Goal: Find specific page/section: Find specific page/section

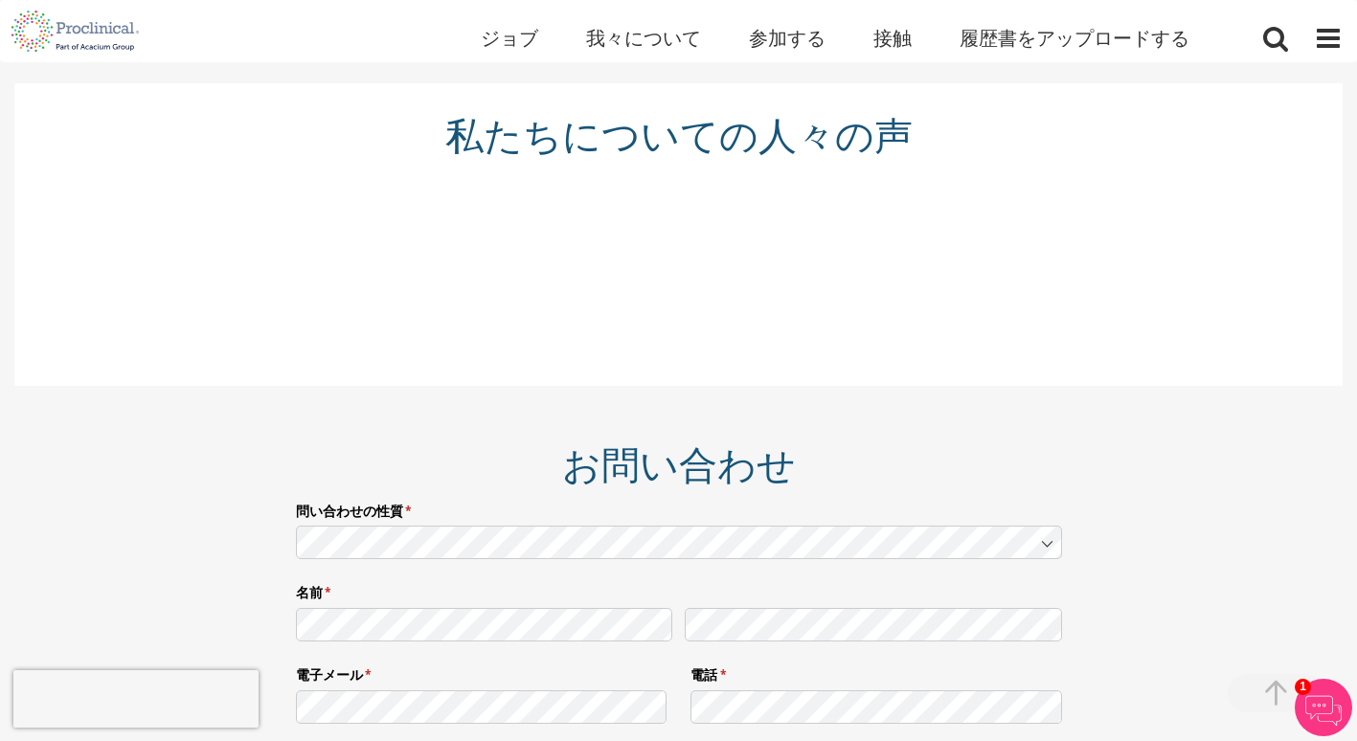
scroll to position [2869, 0]
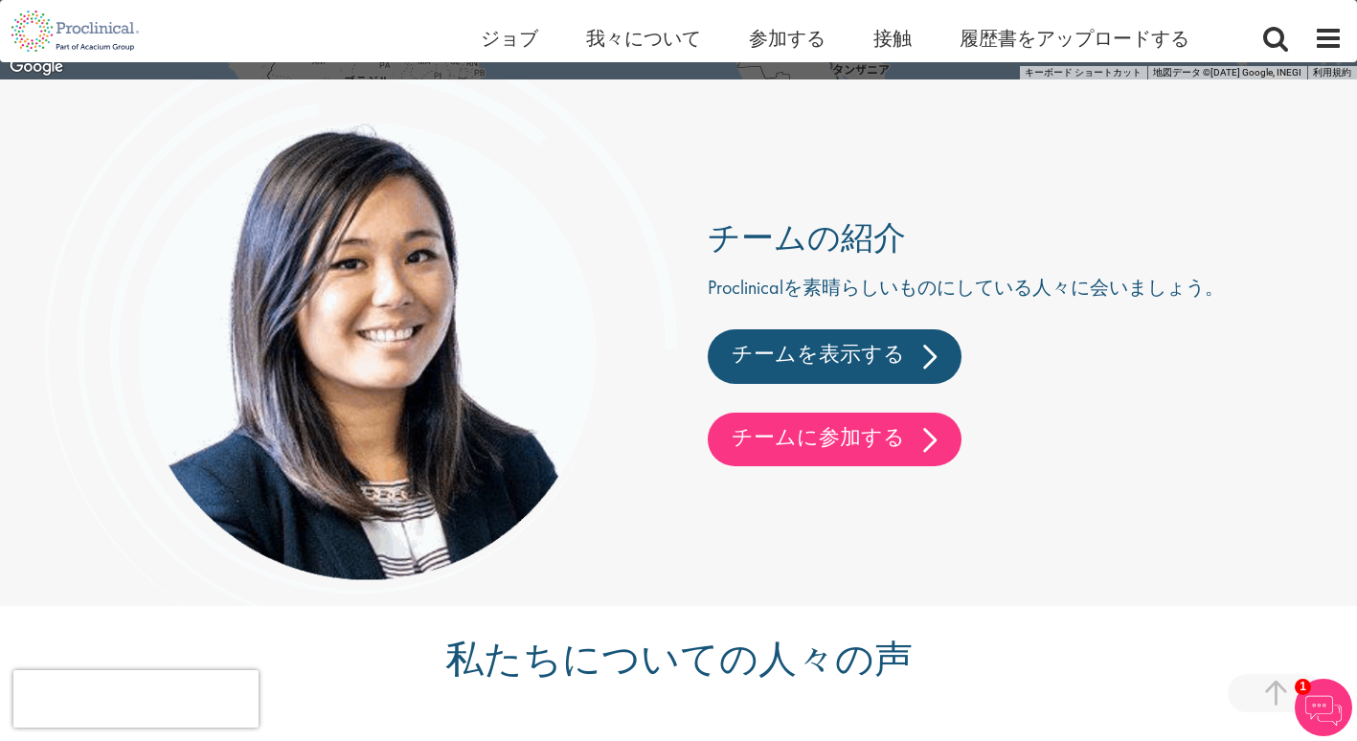
scroll to position [4501, 0]
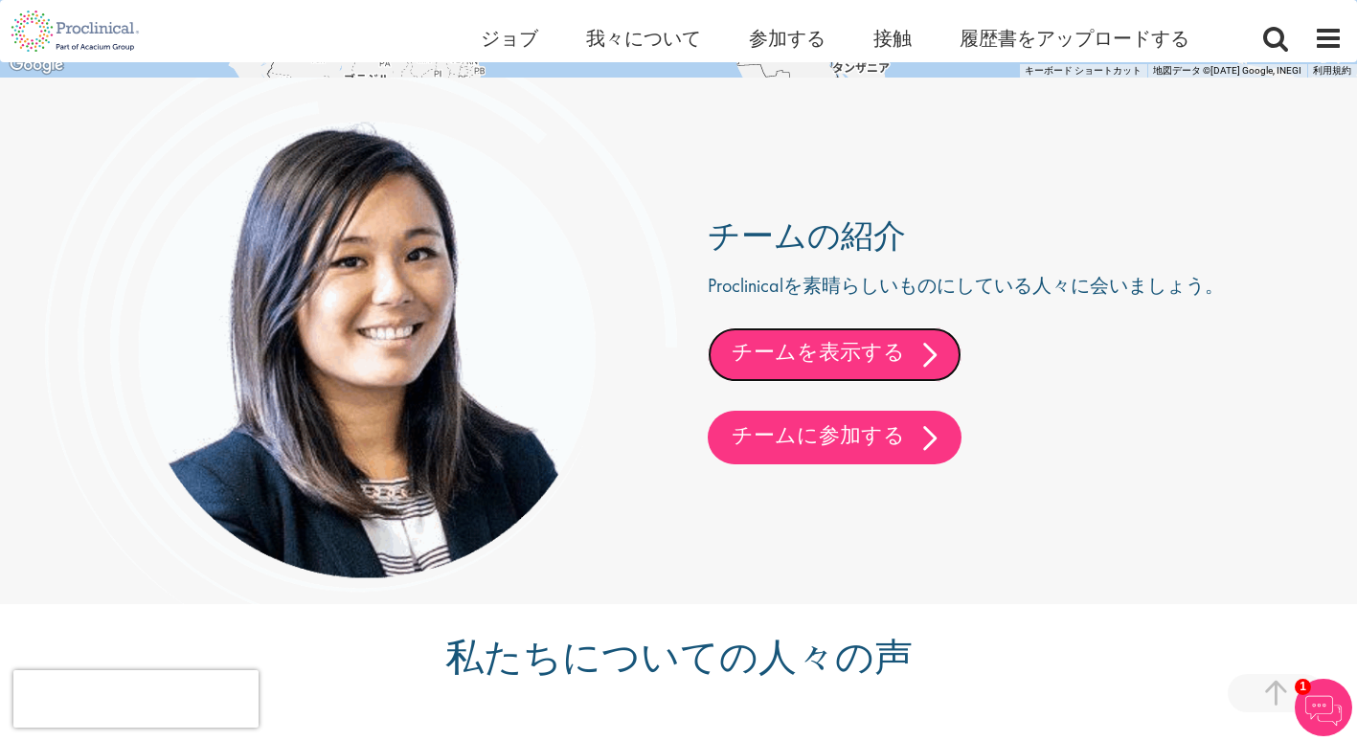
click at [789, 346] on link "チームを表示する" at bounding box center [835, 355] width 254 height 54
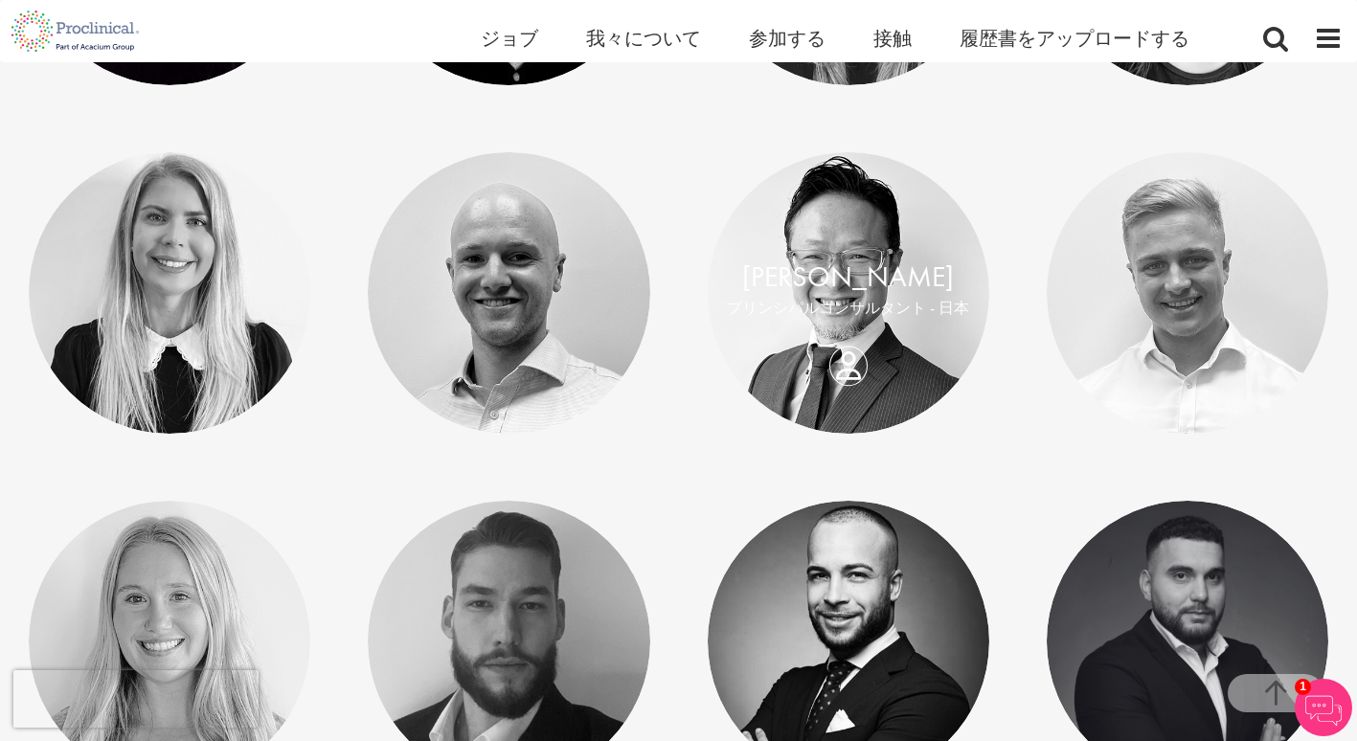
scroll to position [1245, 0]
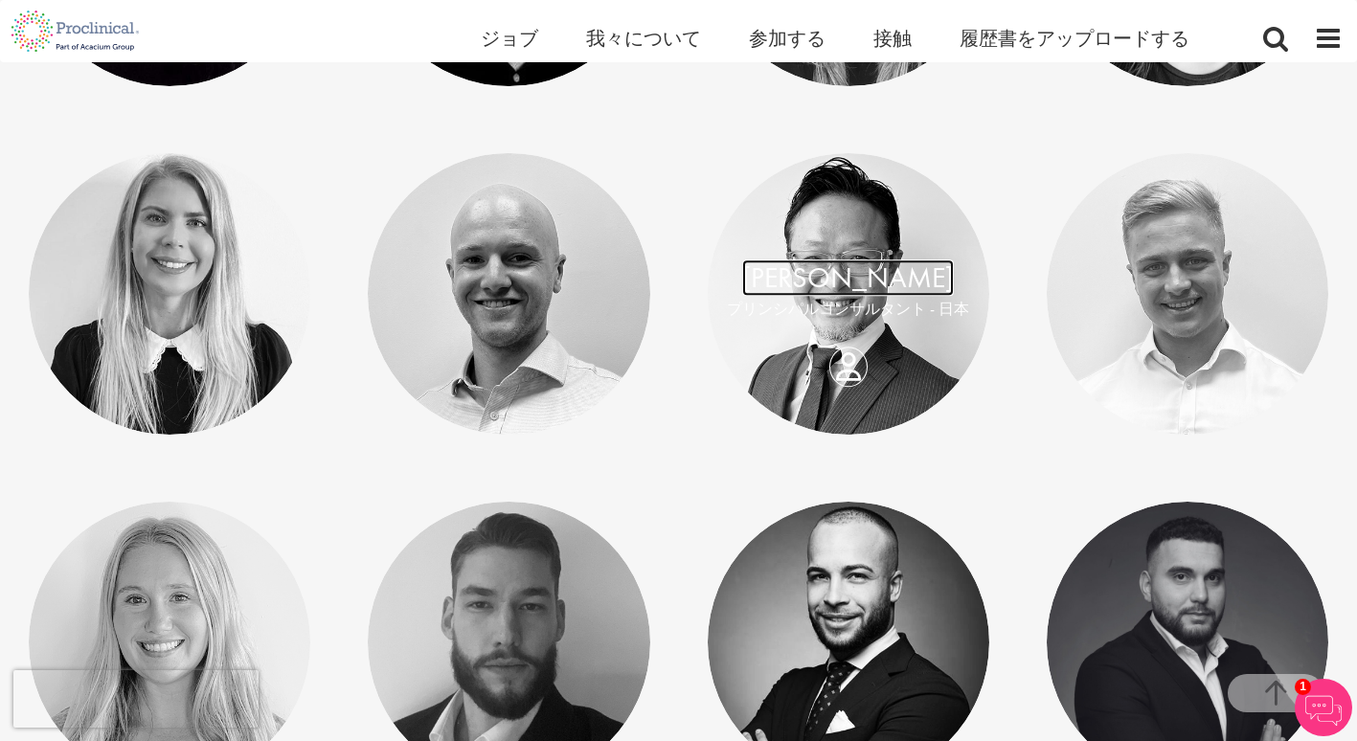
click at [829, 270] on link "清水 健二" at bounding box center [848, 278] width 212 height 36
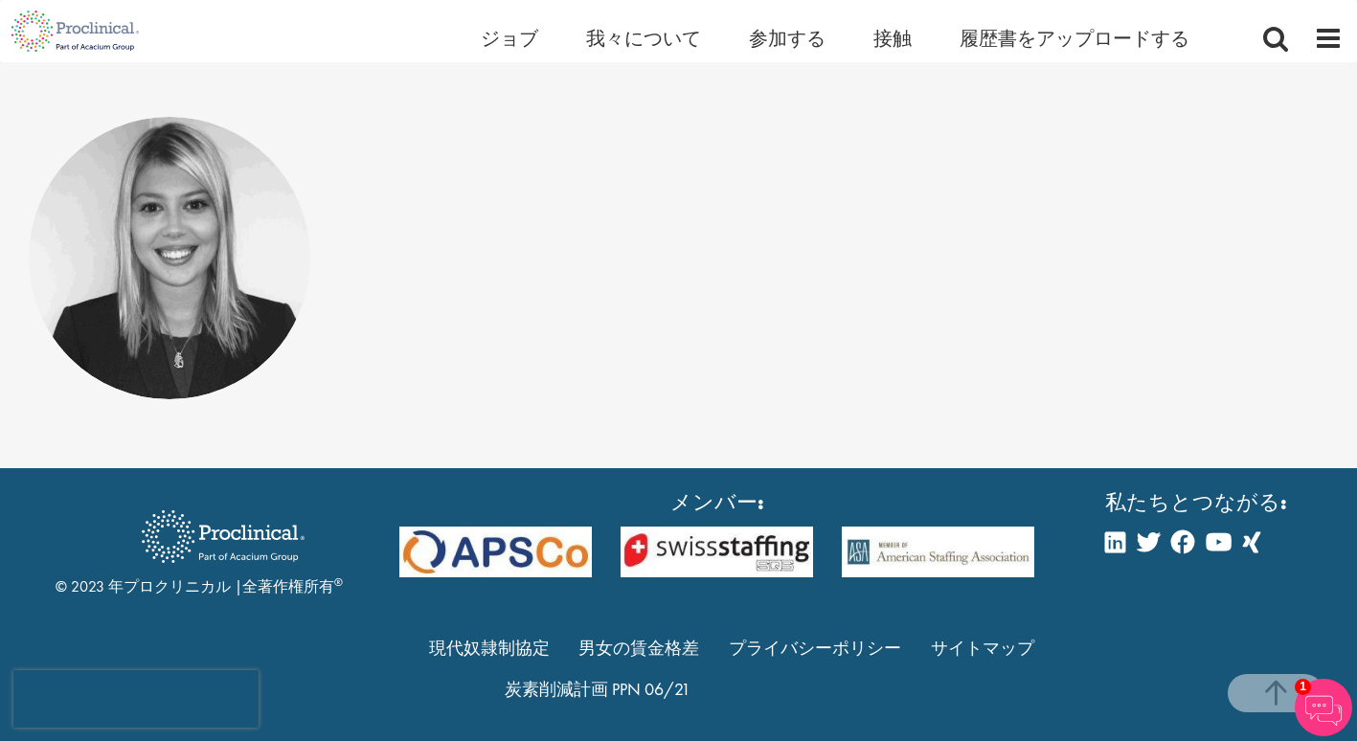
scroll to position [10357, 0]
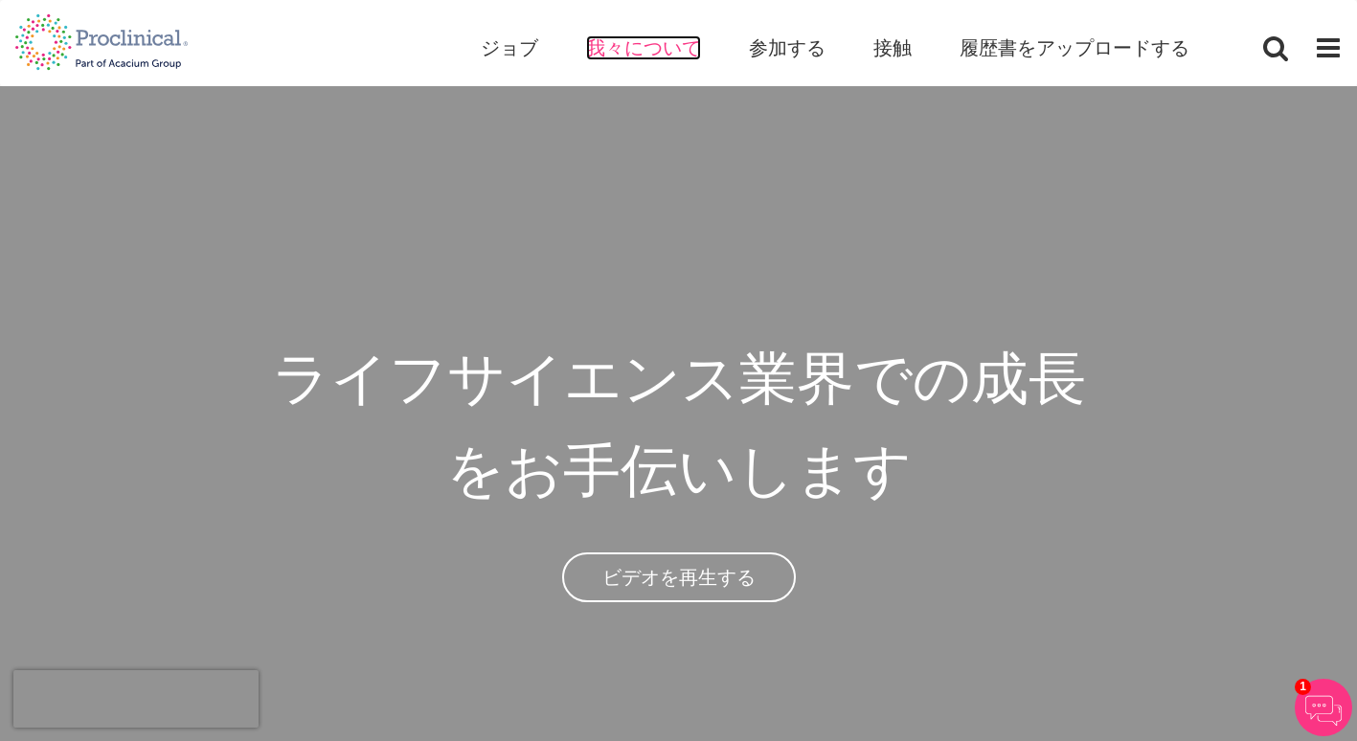
click at [655, 45] on span "我々について" at bounding box center [643, 47] width 115 height 25
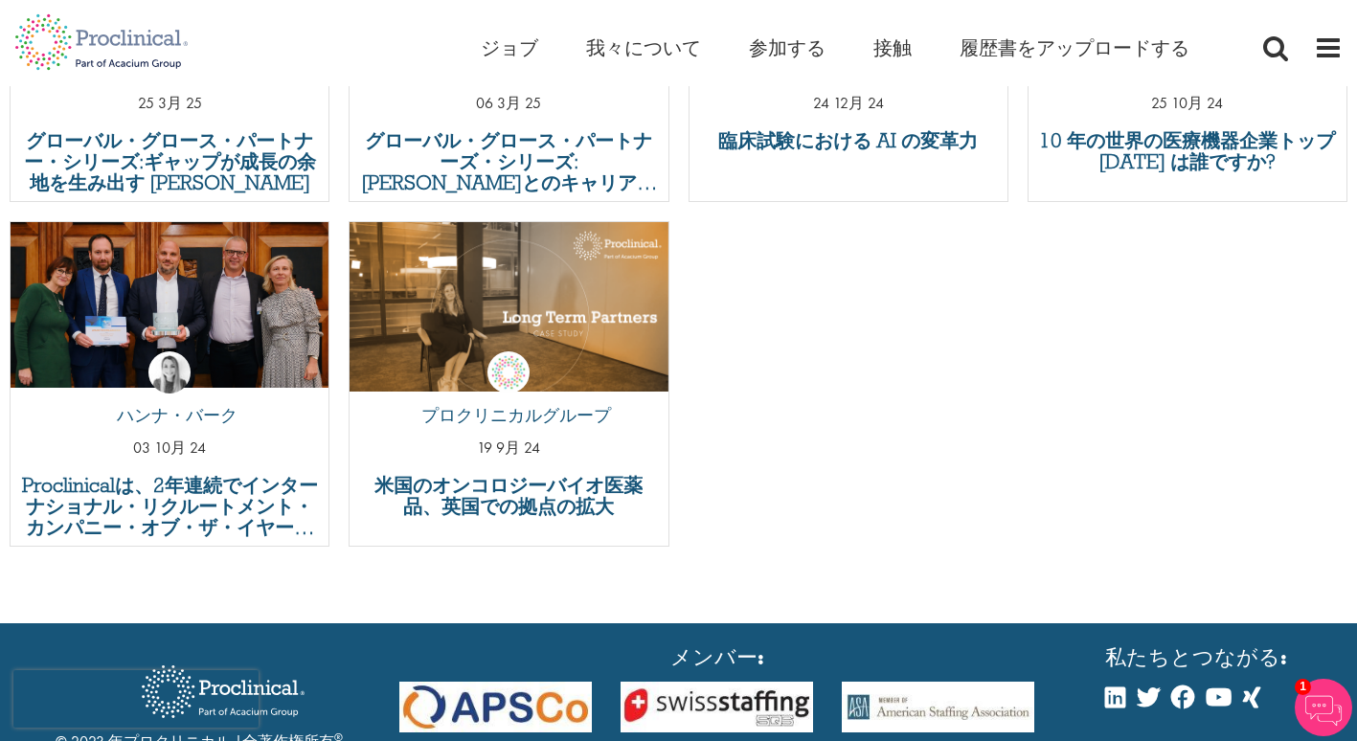
scroll to position [7438, 0]
